Goal: Check status: Check status

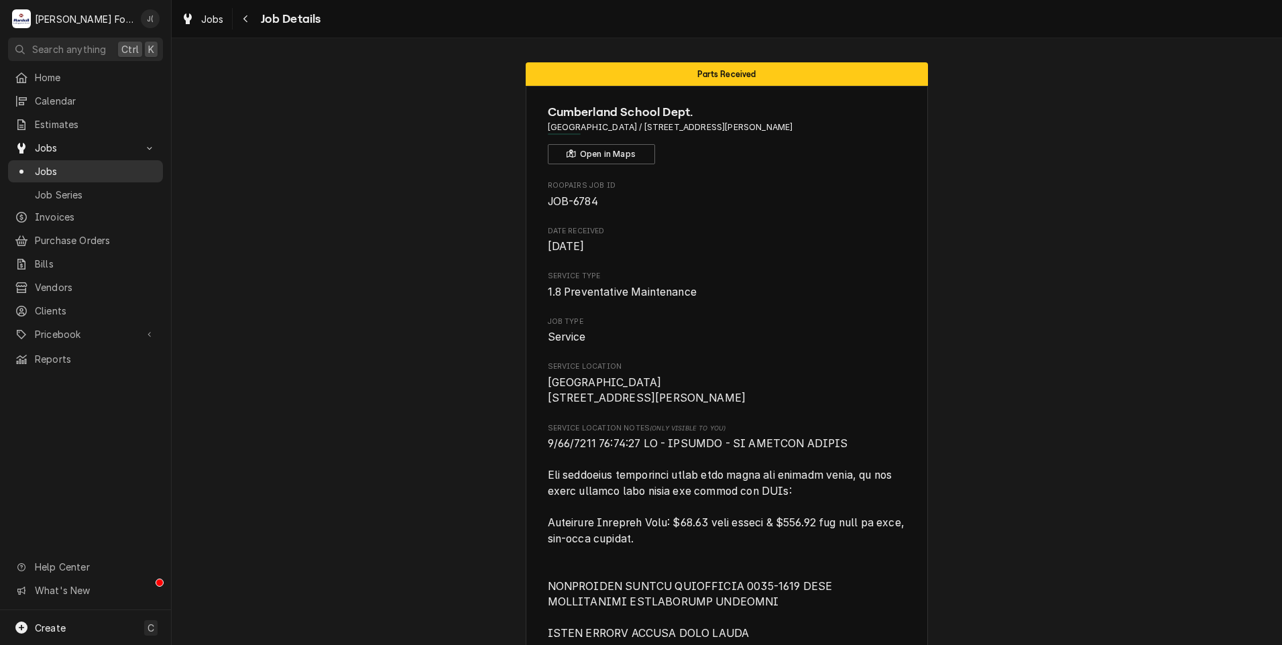
scroll to position [2084, 0]
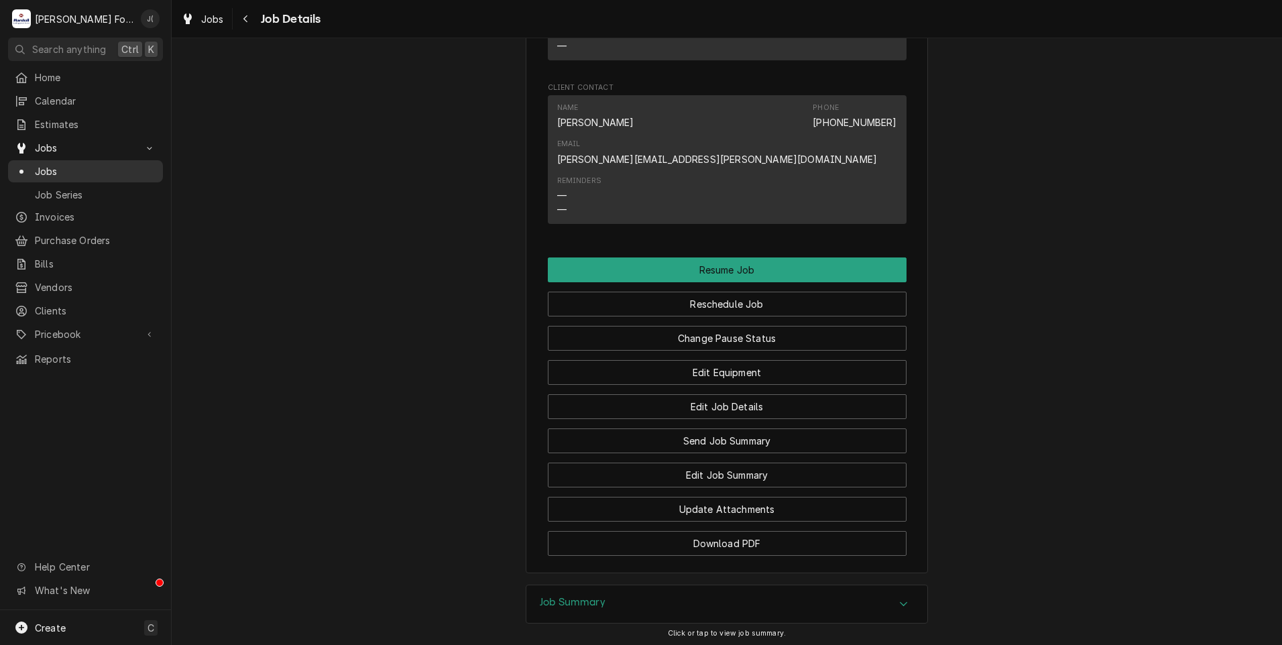
click at [86, 169] on span "Jobs" at bounding box center [95, 171] width 121 height 14
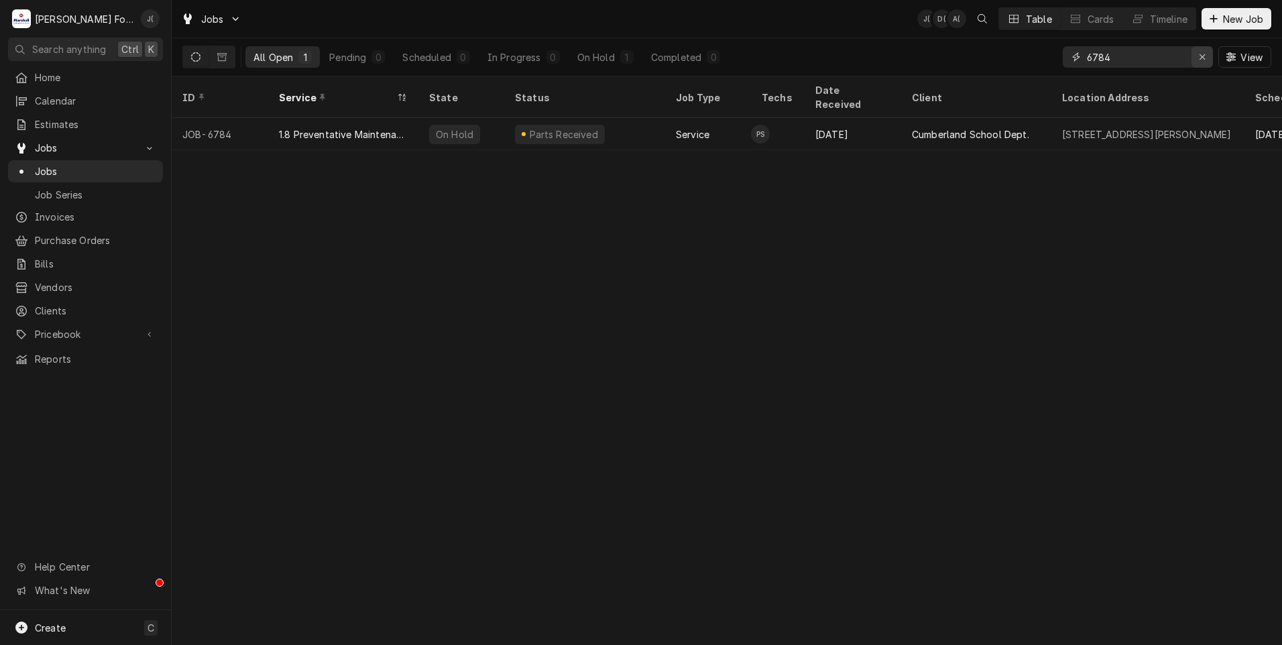
click at [1206, 58] on icon "Erase input" at bounding box center [1201, 56] width 7 height 9
click at [1145, 58] on input "Dynamic Content Wrapper" at bounding box center [1149, 56] width 126 height 21
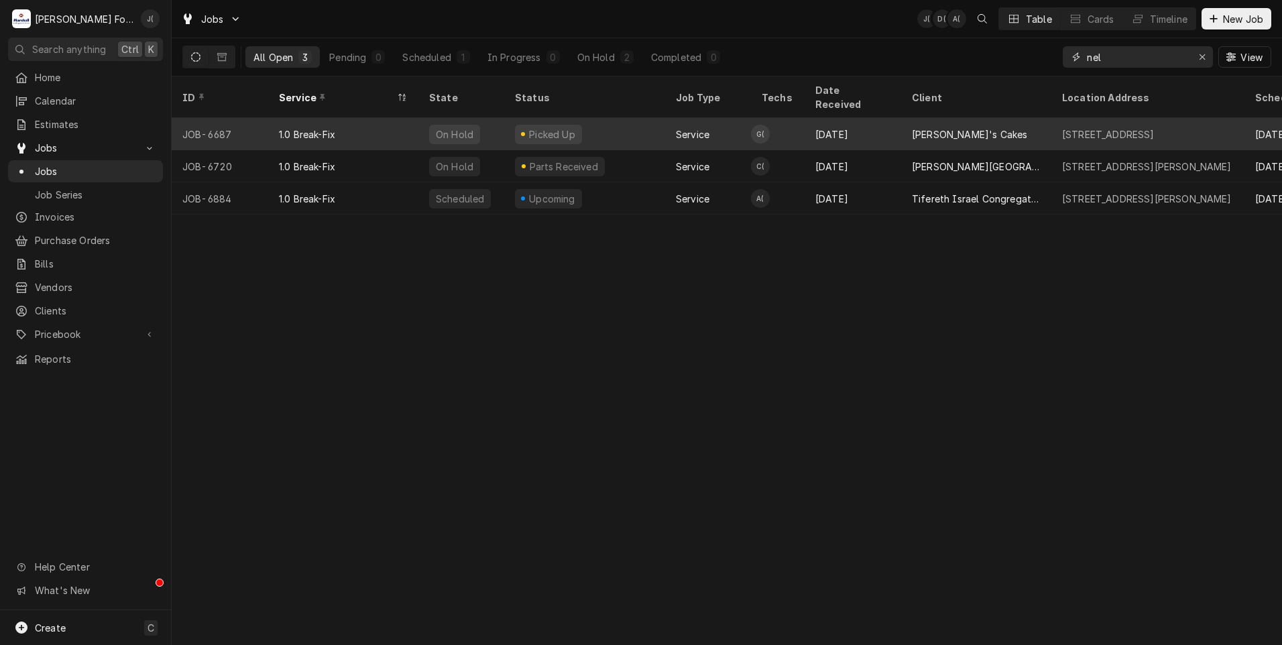
type input "nel"
click at [603, 120] on div "Picked Up" at bounding box center [584, 134] width 161 height 32
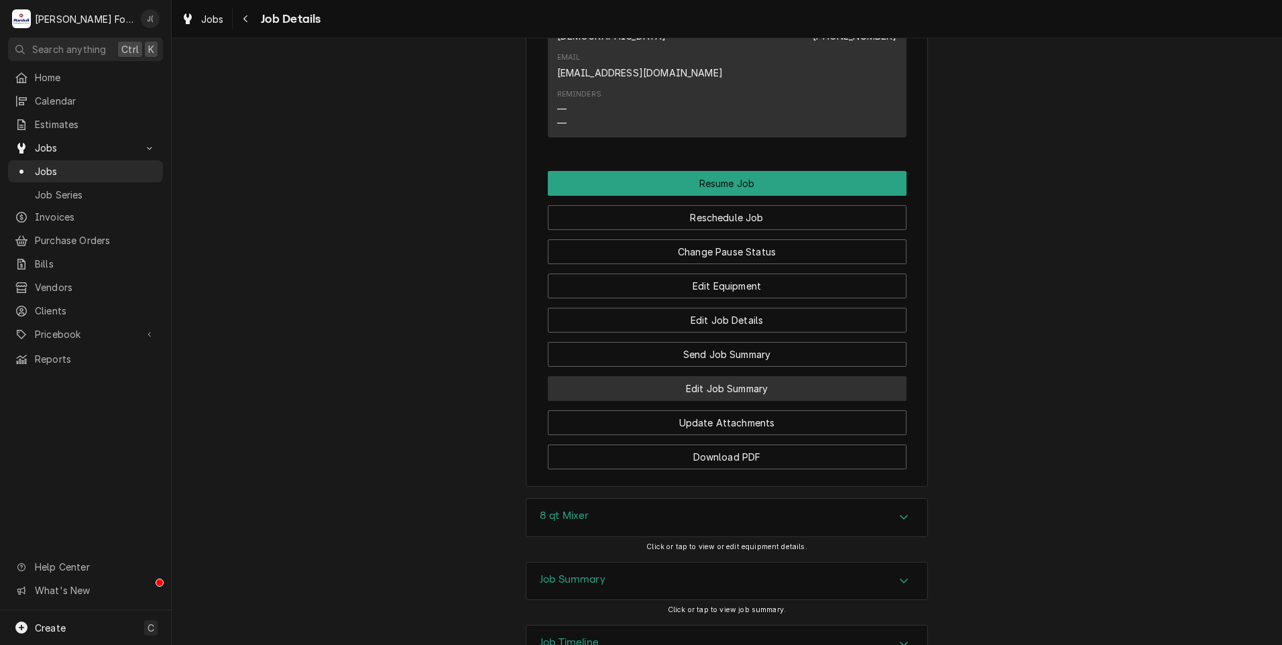
scroll to position [1466, 0]
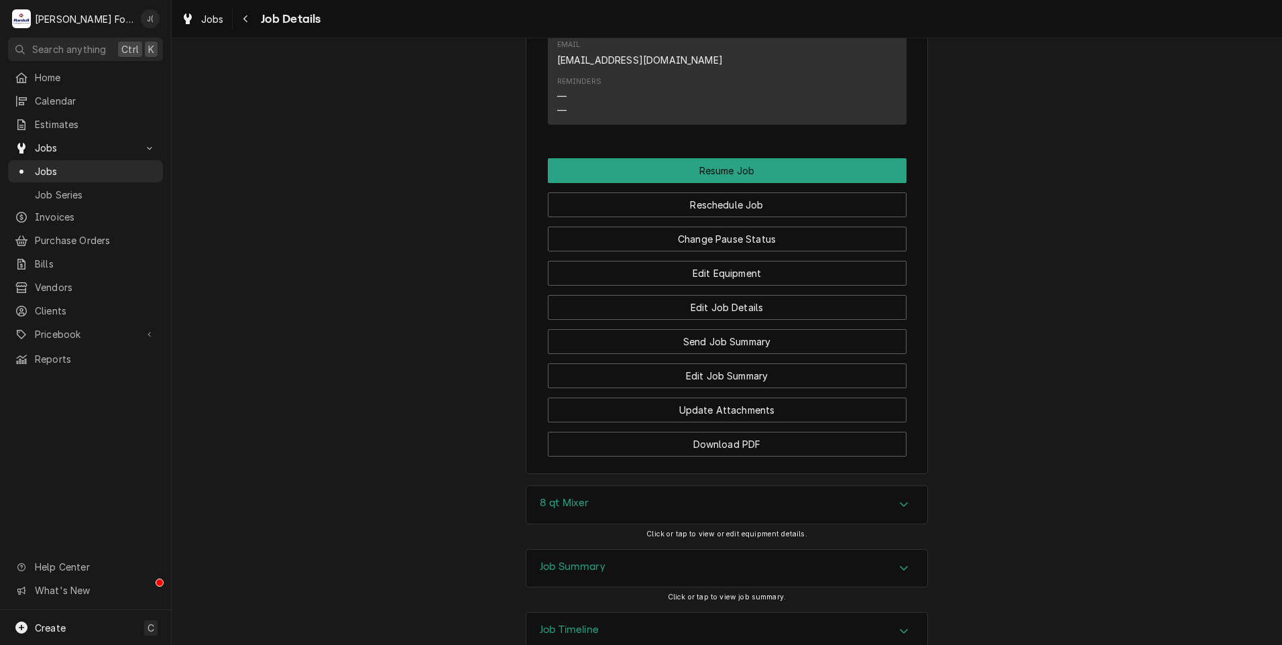
click at [604, 613] on div "Job Timeline" at bounding box center [726, 632] width 401 height 38
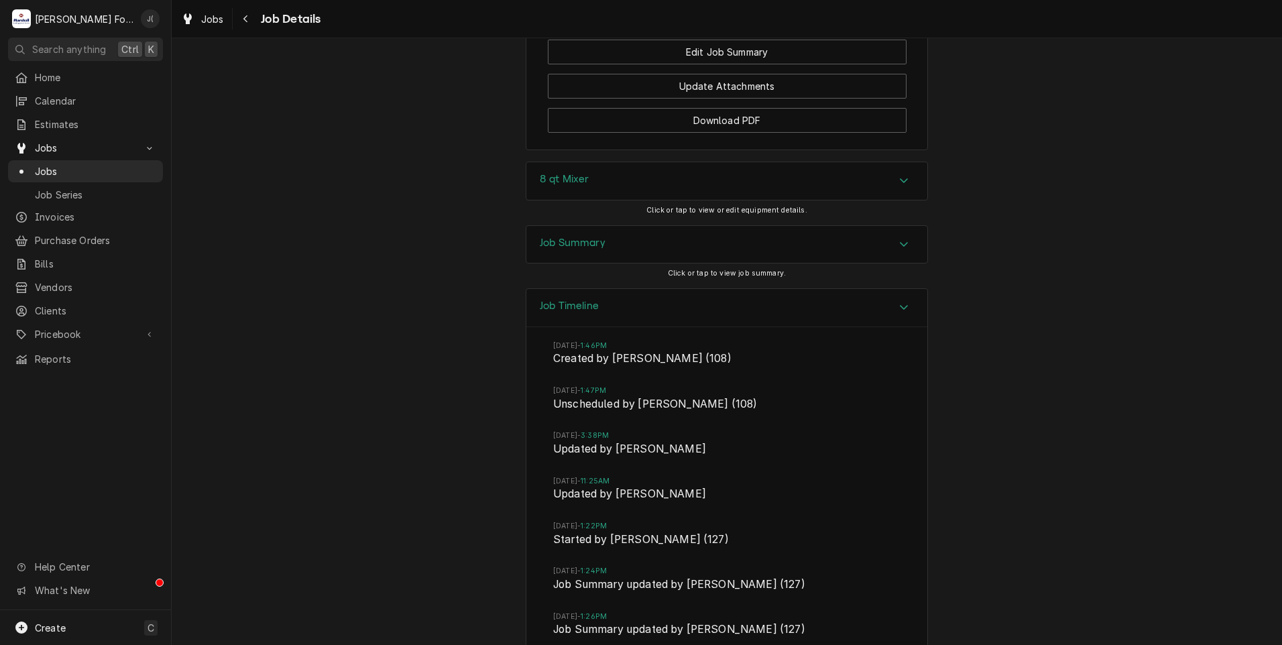
scroll to position [1801, 0]
